Goal: Task Accomplishment & Management: Complete application form

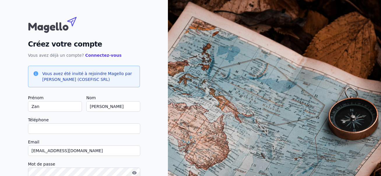
click at [97, 126] on input "Téléphone" at bounding box center [84, 129] width 112 height 10
type input "0"
checkbox input "false"
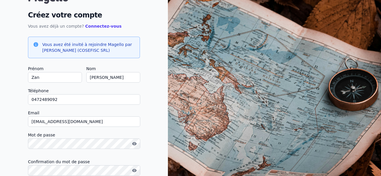
type input "0472489092"
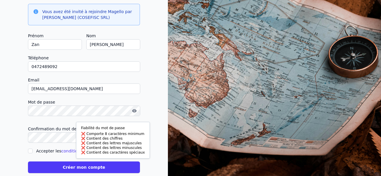
scroll to position [73, 0]
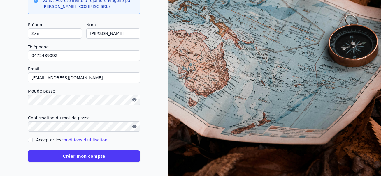
click at [134, 124] on button "button" at bounding box center [134, 126] width 9 height 7
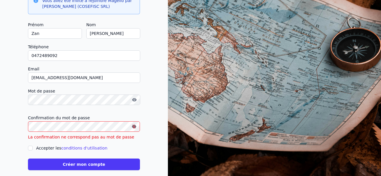
click at [134, 128] on icon "button" at bounding box center [133, 127] width 3 height 3
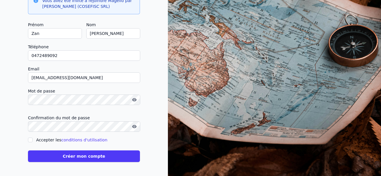
click at [39, 139] on label "Accepter les conditions d'utilisation" at bounding box center [71, 140] width 71 height 5
click at [33, 139] on input "Accepter les conditions d'utilisation" at bounding box center [30, 140] width 5 height 5
checkbox input "true"
click at [112, 157] on button "Créer mon compte" at bounding box center [84, 157] width 112 height 12
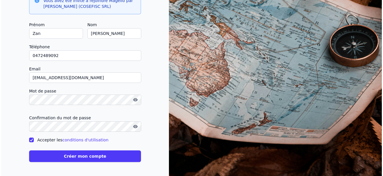
scroll to position [0, 0]
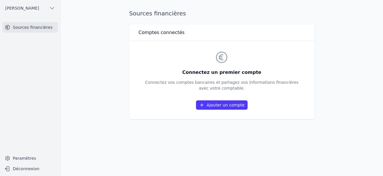
click at [29, 26] on link "Sources financières" at bounding box center [30, 27] width 56 height 10
click at [231, 105] on link "Ajouter un compte" at bounding box center [221, 105] width 51 height 9
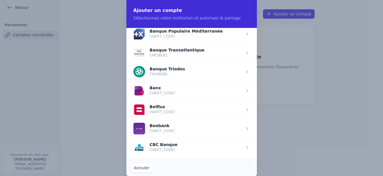
scroll to position [233, 0]
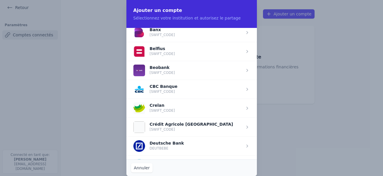
click at [157, 50] on span "button" at bounding box center [192, 51] width 131 height 19
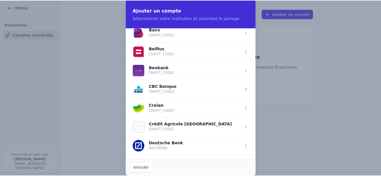
scroll to position [0, 0]
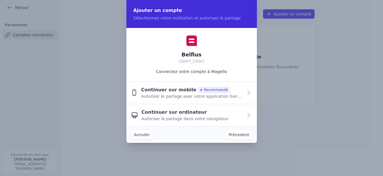
click at [202, 110] on div "Continuer sur ordinateur Autoriser le partage dans votre navigateur" at bounding box center [192, 115] width 101 height 13
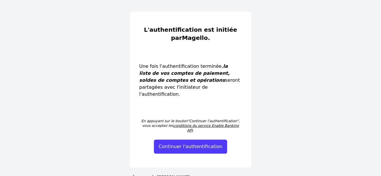
click at [201, 140] on button "Continuer l'authentification" at bounding box center [190, 147] width 73 height 14
